Goal: Information Seeking & Learning: Learn about a topic

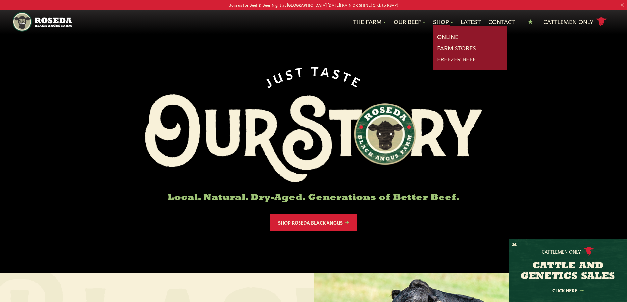
click at [443, 46] on link "Farm Stores" at bounding box center [456, 48] width 39 height 9
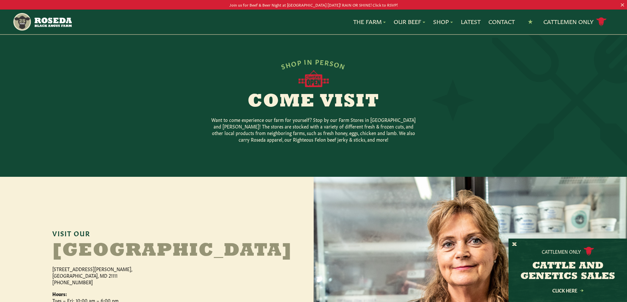
scroll to position [110, 0]
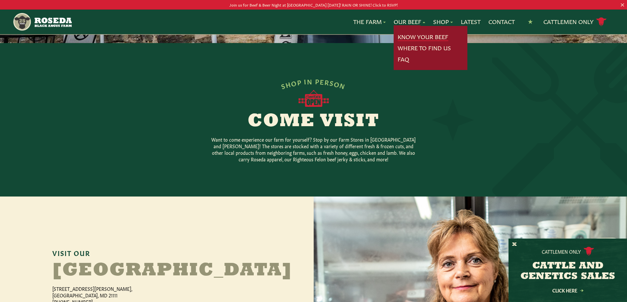
click at [406, 39] on link "Know Your Beef" at bounding box center [423, 37] width 51 height 9
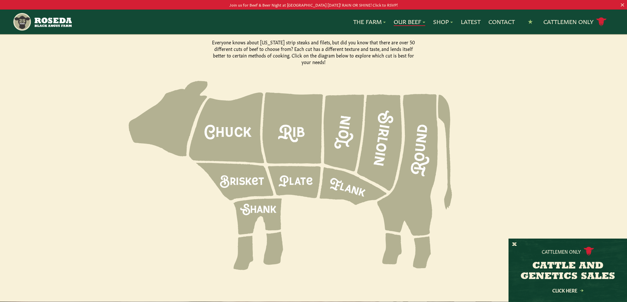
scroll to position [878, 0]
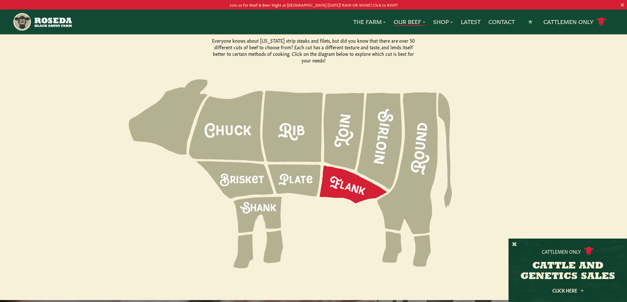
click at [344, 177] on icon at bounding box center [353, 185] width 67 height 38
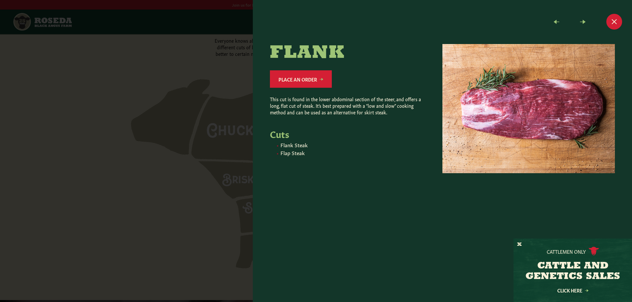
click at [187, 145] on div at bounding box center [316, 151] width 632 height 302
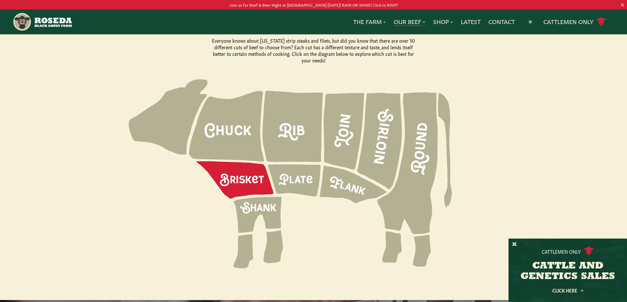
click at [242, 162] on icon at bounding box center [234, 181] width 77 height 38
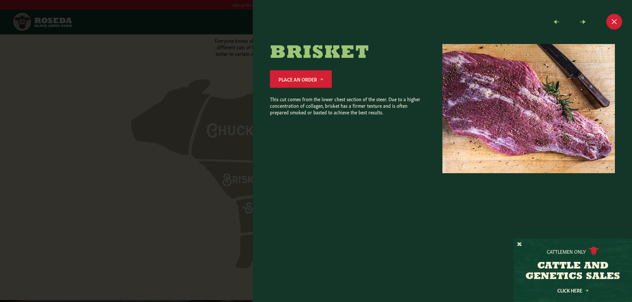
click at [223, 158] on div at bounding box center [316, 151] width 632 height 302
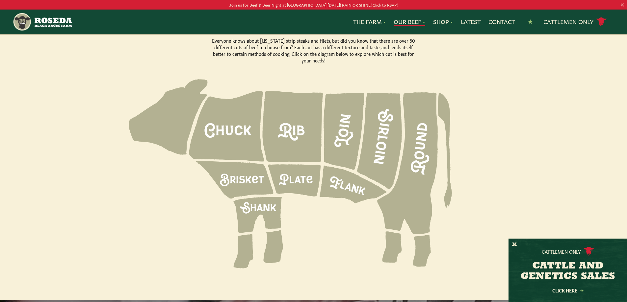
click at [228, 132] on icon at bounding box center [226, 126] width 75 height 71
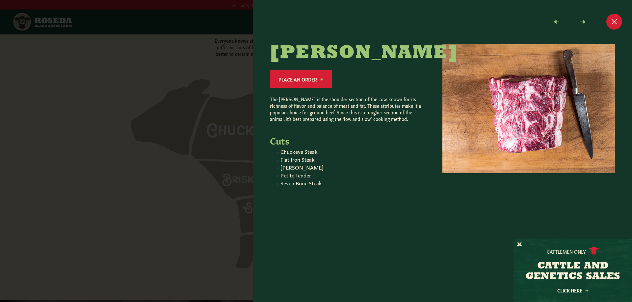
click at [228, 132] on div at bounding box center [316, 151] width 632 height 302
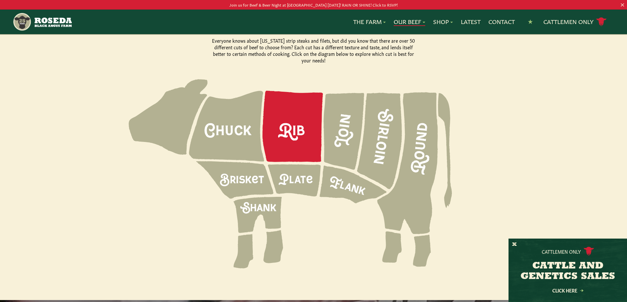
click at [286, 129] on icon at bounding box center [293, 126] width 61 height 71
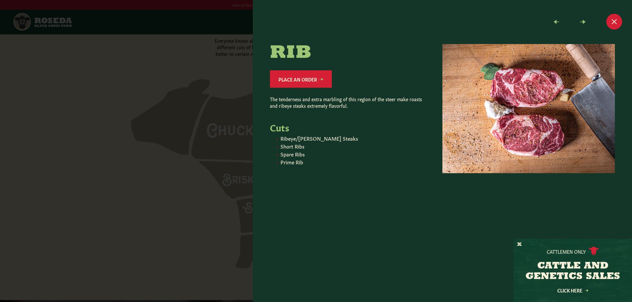
click at [241, 130] on div at bounding box center [316, 151] width 632 height 302
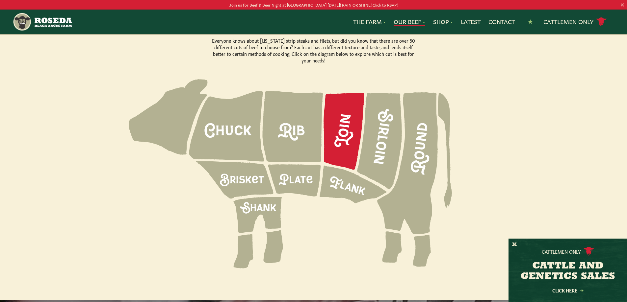
click at [334, 127] on icon at bounding box center [344, 131] width 41 height 77
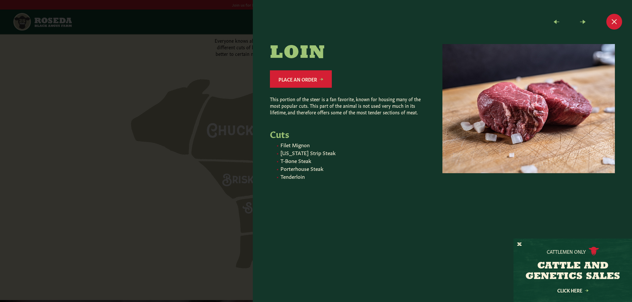
drag, startPoint x: 240, startPoint y: 126, endPoint x: 282, endPoint y: 126, distance: 42.5
click at [240, 126] on div at bounding box center [316, 151] width 632 height 302
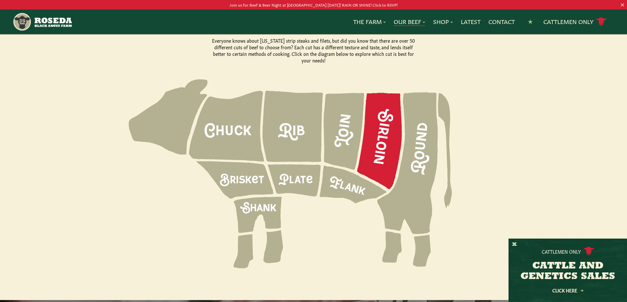
click at [389, 122] on icon at bounding box center [379, 141] width 45 height 96
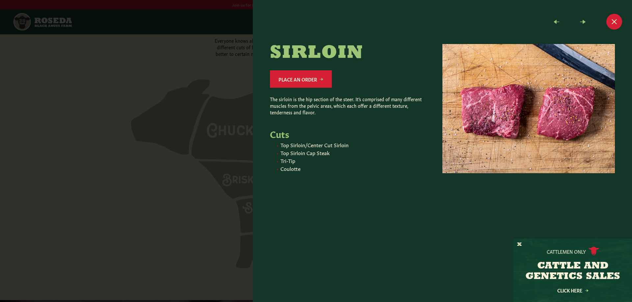
click at [218, 115] on div at bounding box center [316, 151] width 632 height 302
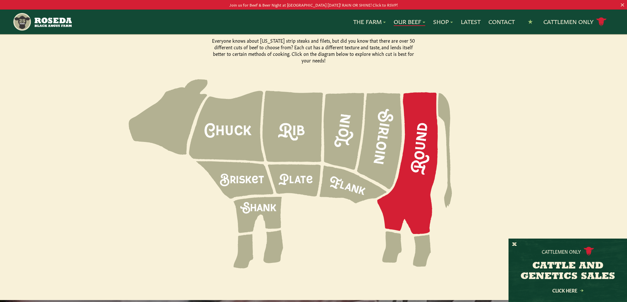
click at [414, 141] on icon at bounding box center [407, 163] width 61 height 142
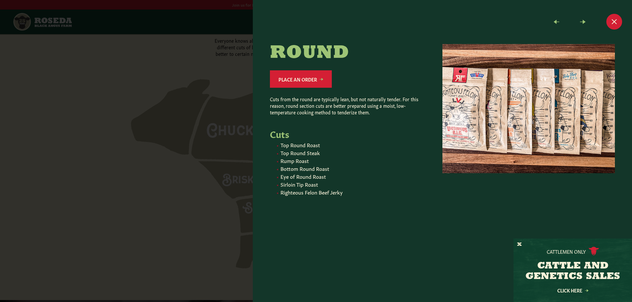
click at [242, 131] on div at bounding box center [316, 151] width 632 height 302
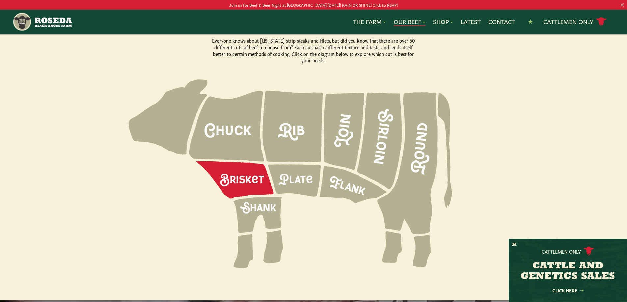
click at [245, 164] on icon at bounding box center [234, 181] width 77 height 38
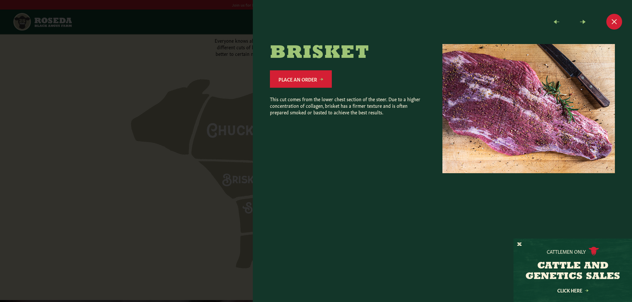
drag, startPoint x: 229, startPoint y: 159, endPoint x: 238, endPoint y: 159, distance: 8.9
click at [228, 159] on div at bounding box center [316, 151] width 632 height 302
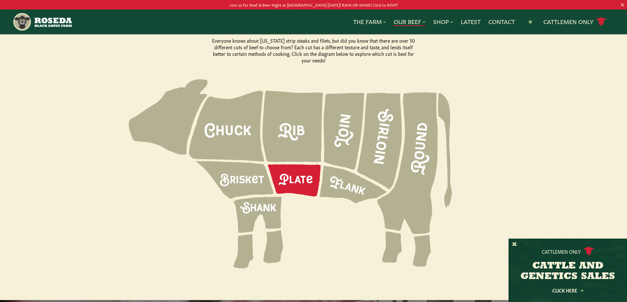
click at [297, 165] on icon at bounding box center [294, 181] width 53 height 32
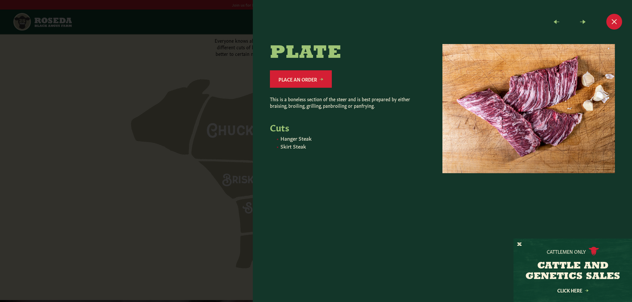
click at [235, 142] on div at bounding box center [316, 151] width 632 height 302
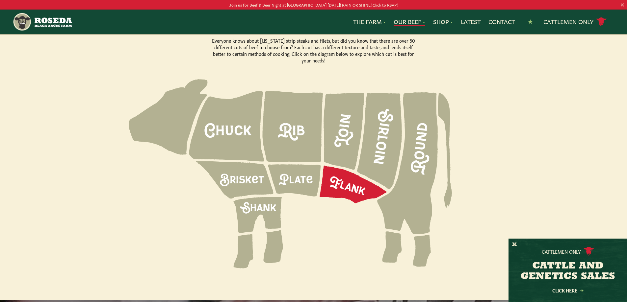
click at [339, 169] on icon at bounding box center [353, 185] width 67 height 38
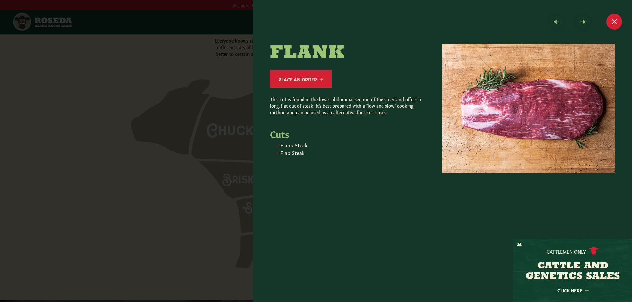
click at [236, 150] on div at bounding box center [316, 151] width 632 height 302
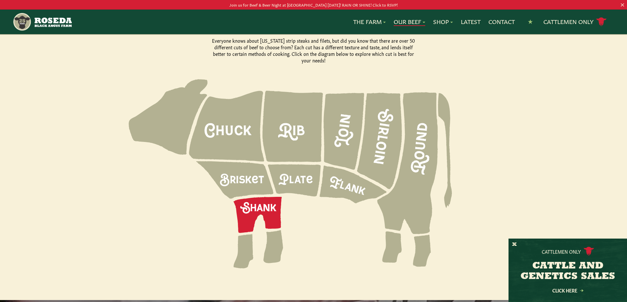
click at [270, 197] on icon at bounding box center [257, 215] width 48 height 36
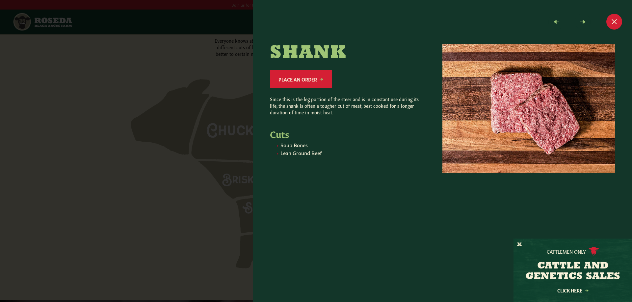
click at [225, 139] on div at bounding box center [316, 151] width 632 height 302
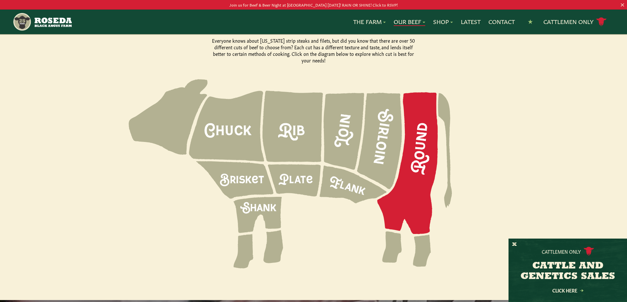
click at [414, 146] on icon at bounding box center [407, 163] width 61 height 142
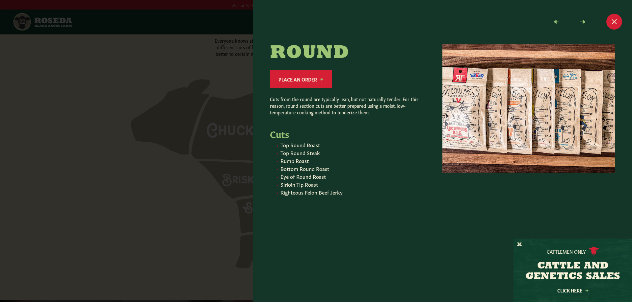
drag, startPoint x: 193, startPoint y: 128, endPoint x: 212, endPoint y: 129, distance: 18.8
click at [193, 128] on div at bounding box center [316, 151] width 632 height 302
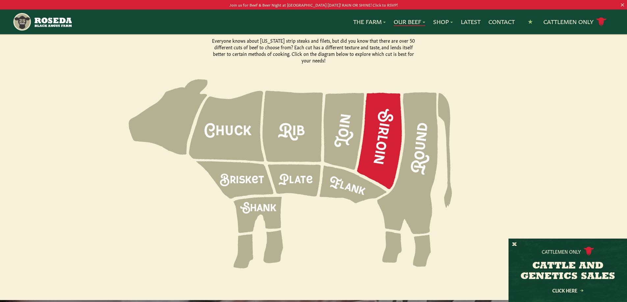
click at [376, 134] on icon at bounding box center [379, 141] width 45 height 96
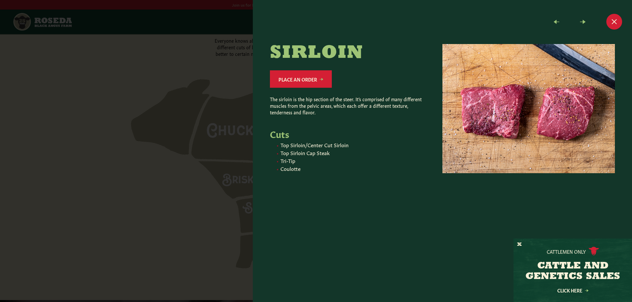
click at [254, 140] on div at bounding box center [442, 151] width 379 height 302
click at [227, 129] on div at bounding box center [316, 151] width 632 height 302
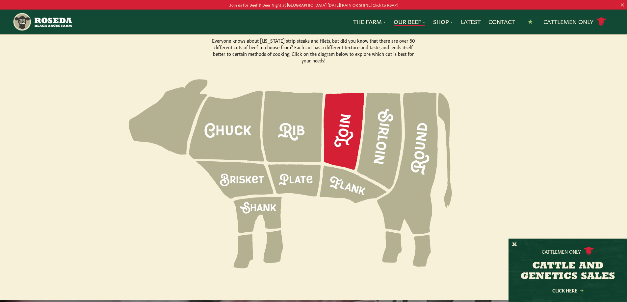
click at [339, 135] on icon at bounding box center [344, 131] width 41 height 77
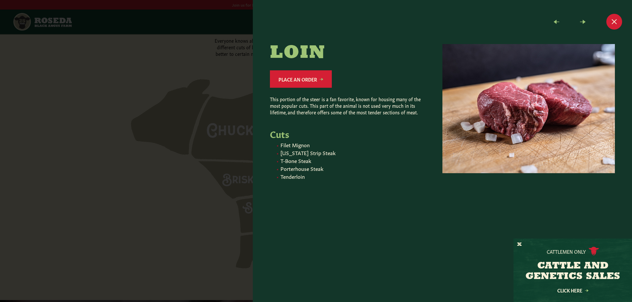
click at [222, 122] on div at bounding box center [316, 151] width 632 height 302
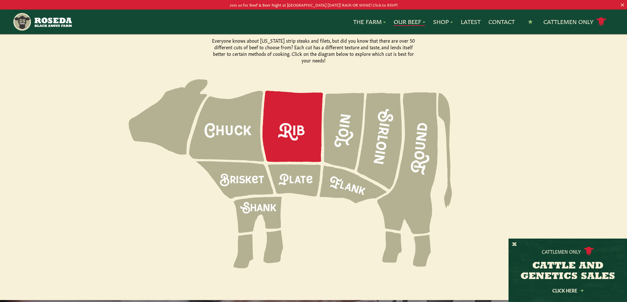
click at [290, 122] on icon at bounding box center [293, 126] width 61 height 71
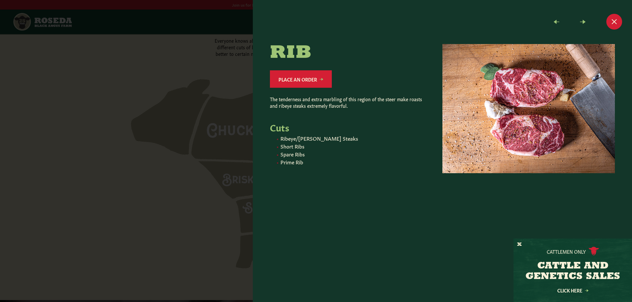
click at [215, 122] on div at bounding box center [316, 151] width 632 height 302
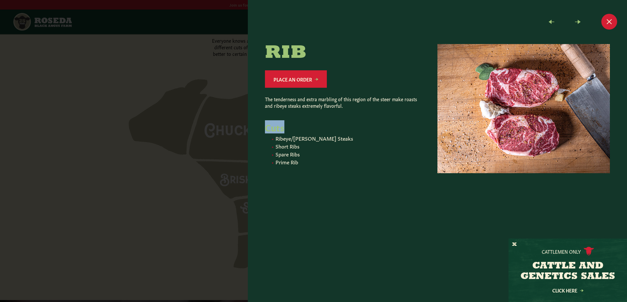
click at [215, 122] on div at bounding box center [313, 151] width 627 height 302
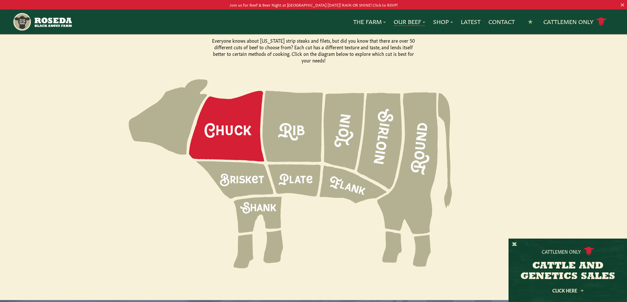
click at [214, 123] on icon at bounding box center [226, 126] width 75 height 71
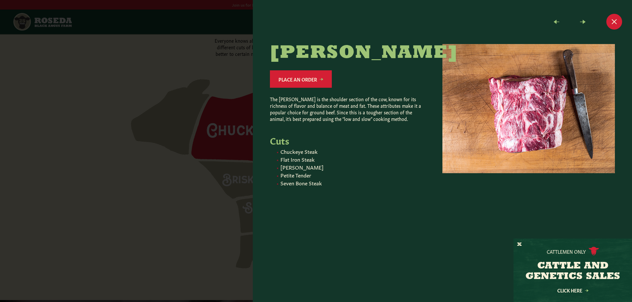
click at [214, 123] on div at bounding box center [316, 151] width 632 height 302
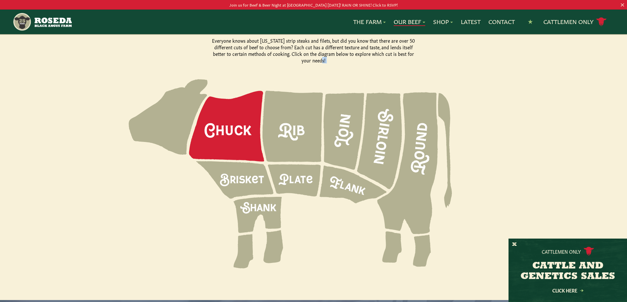
click at [214, 123] on icon at bounding box center [226, 126] width 75 height 71
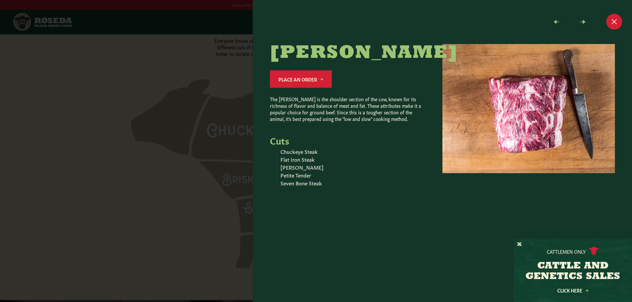
click at [185, 143] on div at bounding box center [316, 151] width 632 height 302
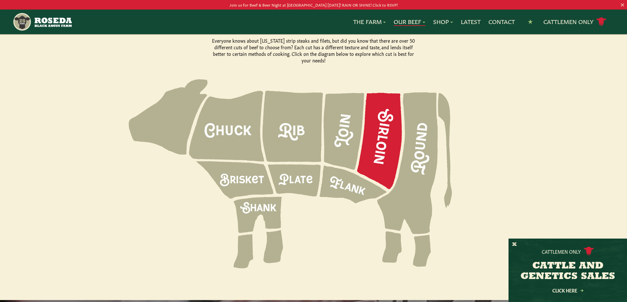
click at [389, 158] on icon at bounding box center [379, 141] width 45 height 96
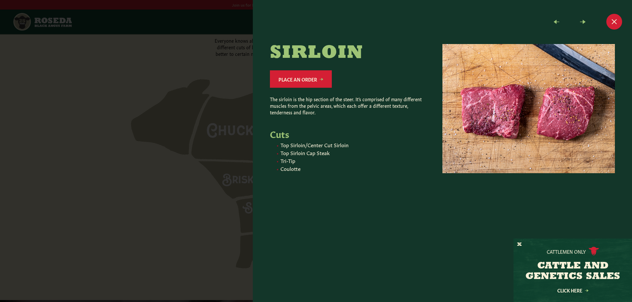
click at [198, 137] on div at bounding box center [316, 151] width 632 height 302
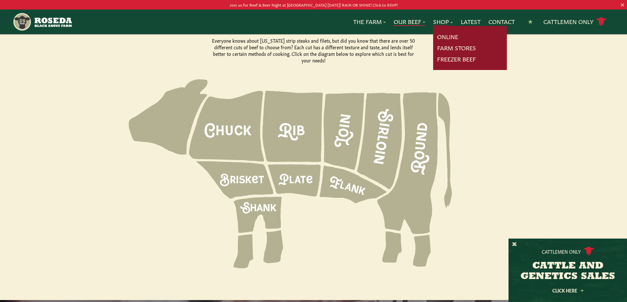
click at [444, 23] on link "Shop" at bounding box center [443, 21] width 20 height 9
click at [443, 35] on link "Online" at bounding box center [447, 37] width 21 height 9
